Goal: Transaction & Acquisition: Subscribe to service/newsletter

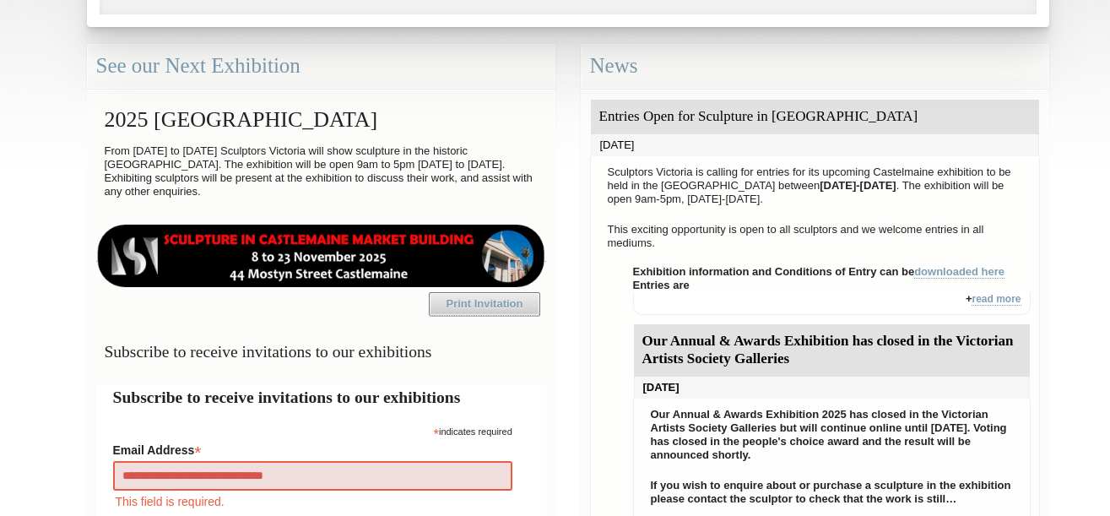
type input "**********"
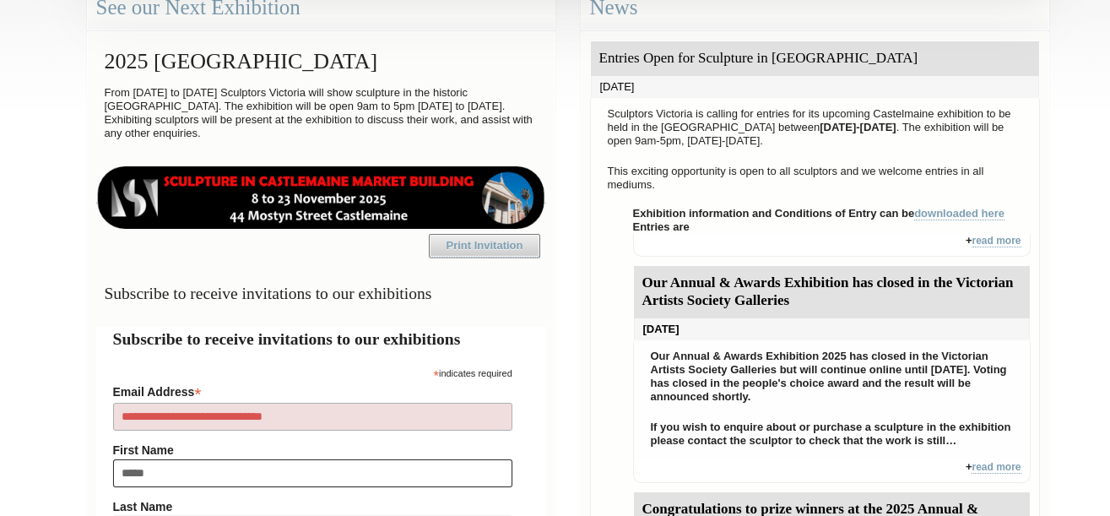
type input "******"
type input "********"
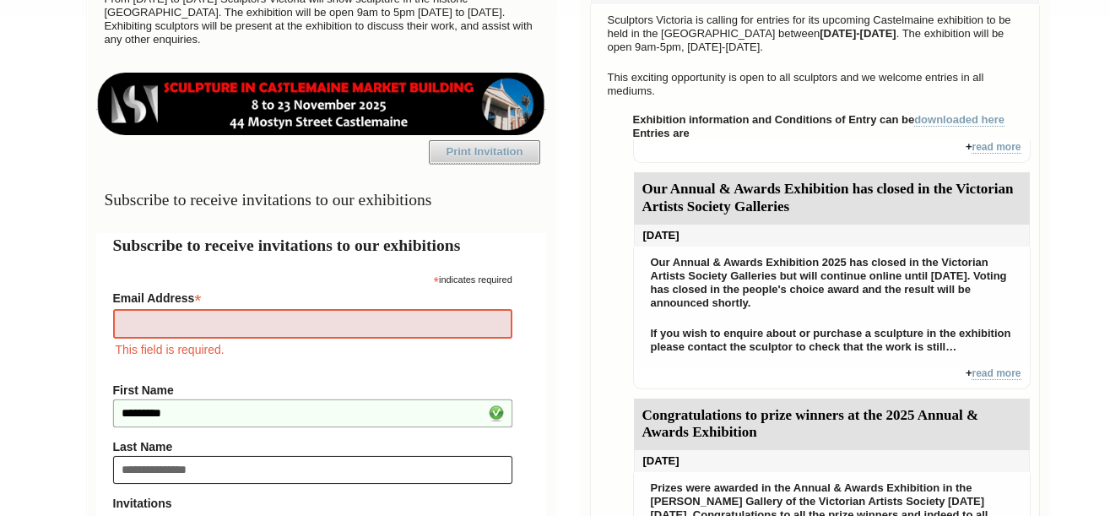
type input "**********"
